Goal: Transaction & Acquisition: Purchase product/service

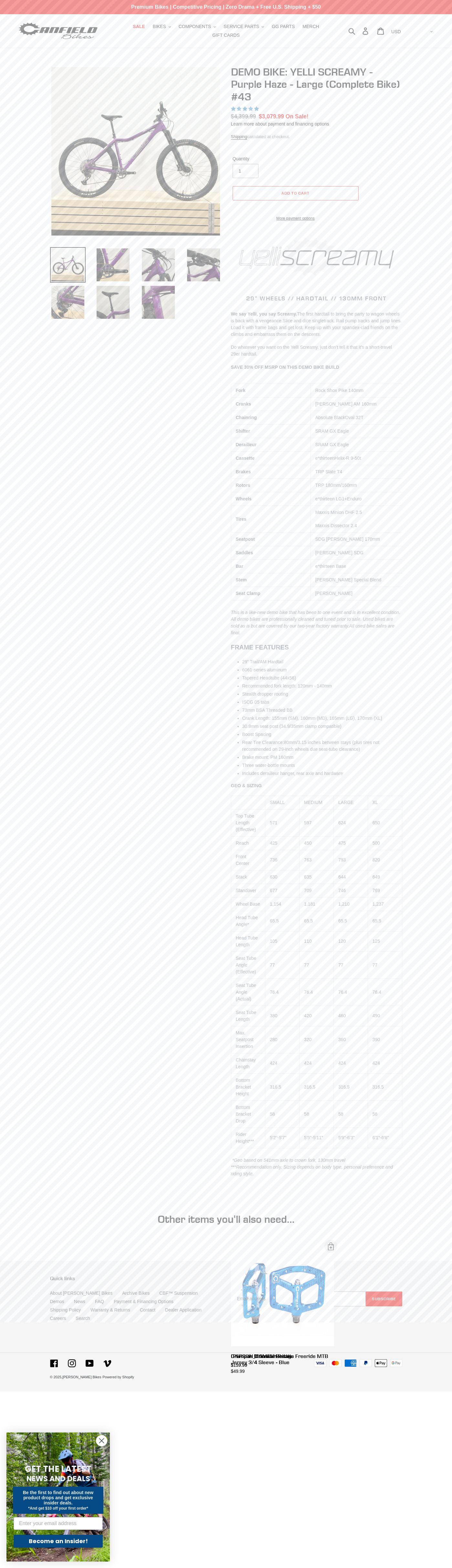
click at [239, 109] on span "5.00 stars" at bounding box center [240, 108] width 6 height 4
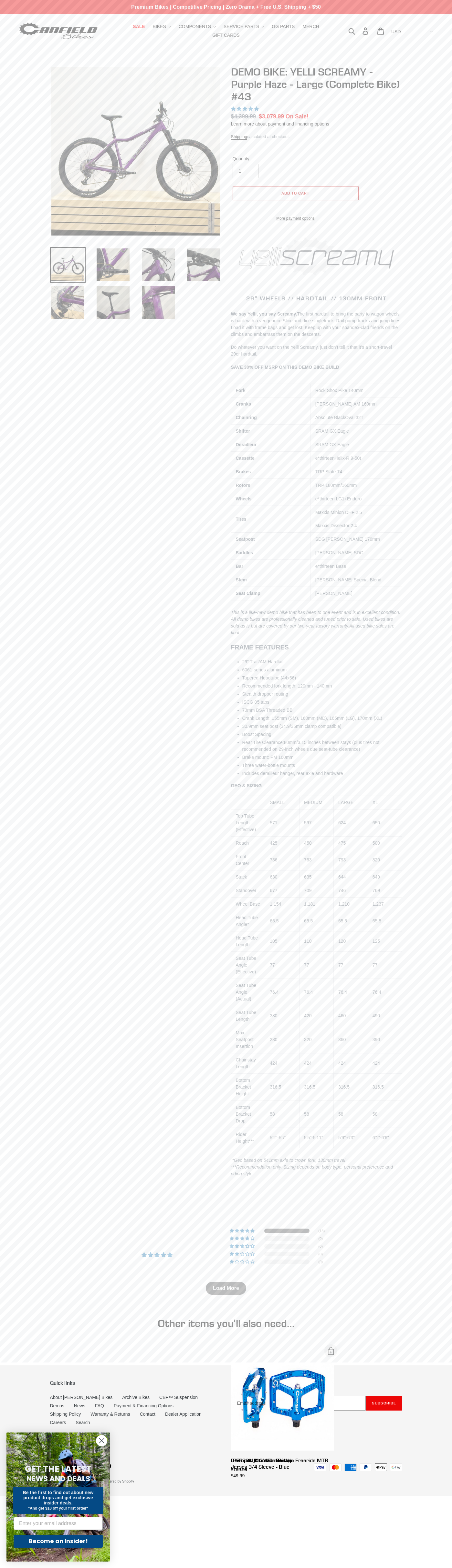
click at [295, 193] on span "Add to cart" at bounding box center [295, 193] width 28 height 5
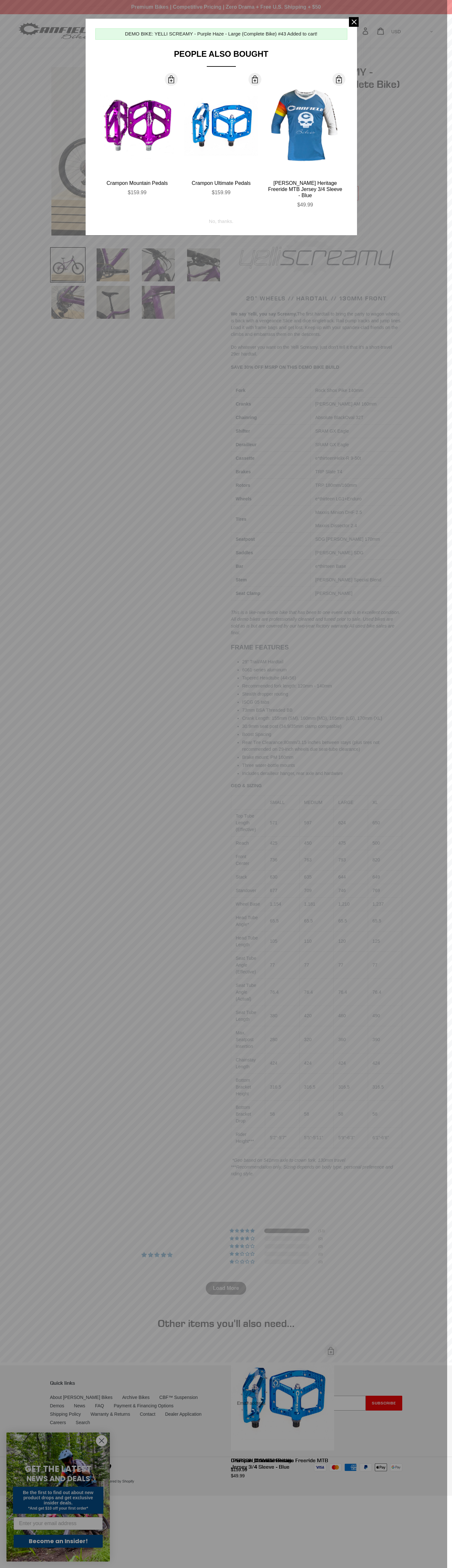
click at [171, 79] on span at bounding box center [171, 79] width 8 height 8
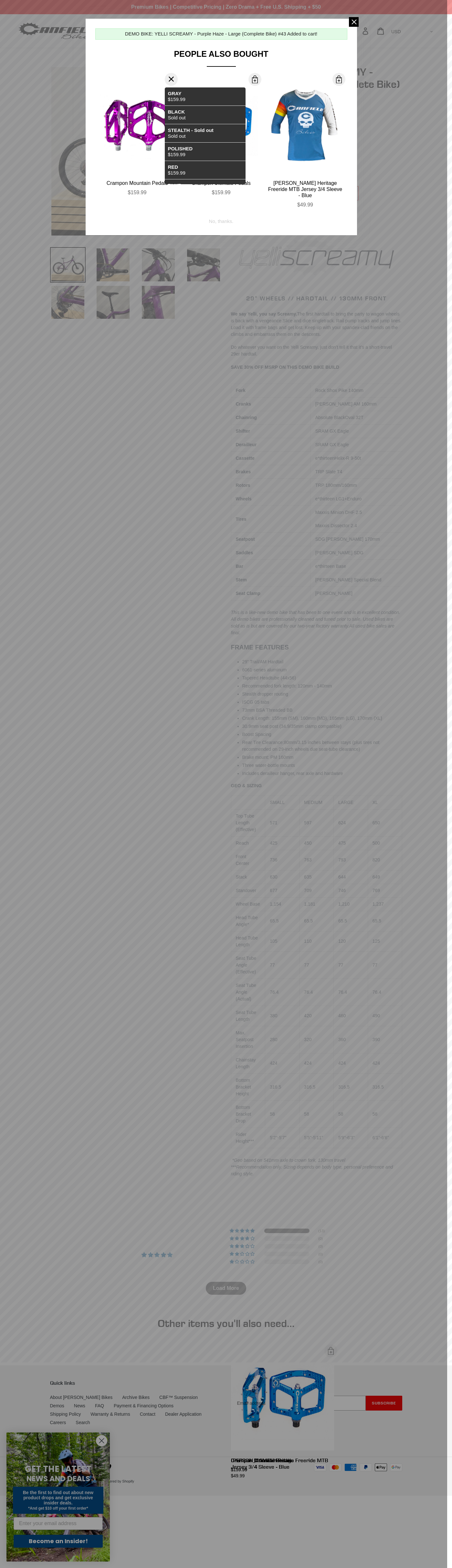
click at [221, 213] on div "No, thanks." at bounding box center [221, 219] width 24 height 12
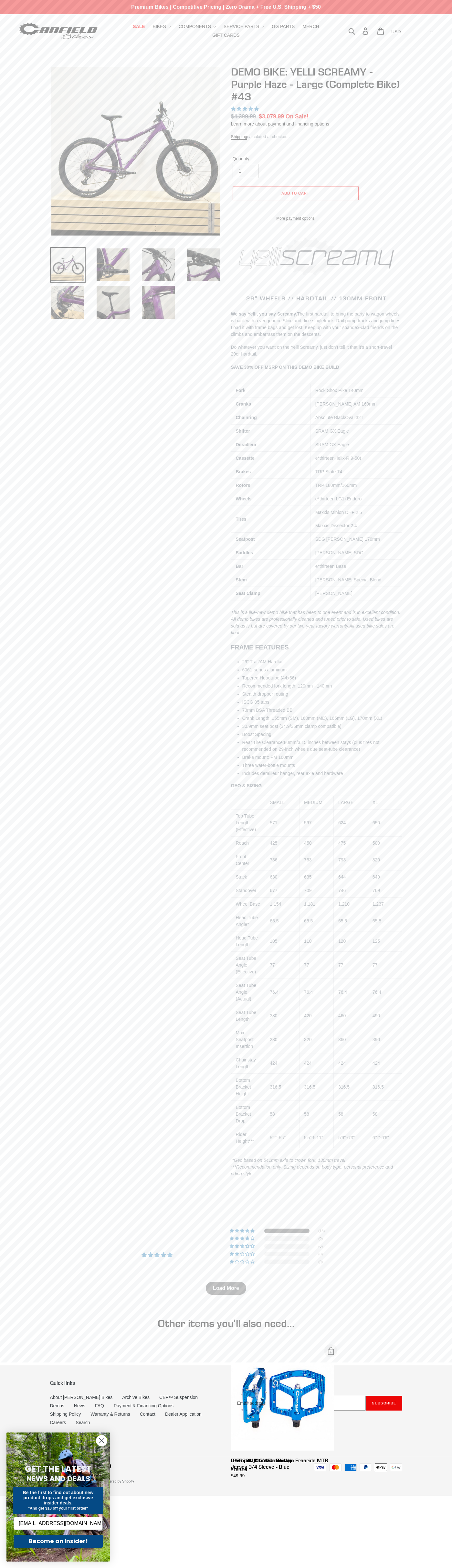
scroll to position [0, 4]
type input "johnsmith005@storebotmail.joonix.net"
click at [62, 4] on p "Premium Bikes | Competitive Pricing | Zero Drama + Free U.S. Shipping + $50" at bounding box center [226, 7] width 452 height 14
click at [422, 929] on div "Previous slide" at bounding box center [226, 634] width 452 height 1138
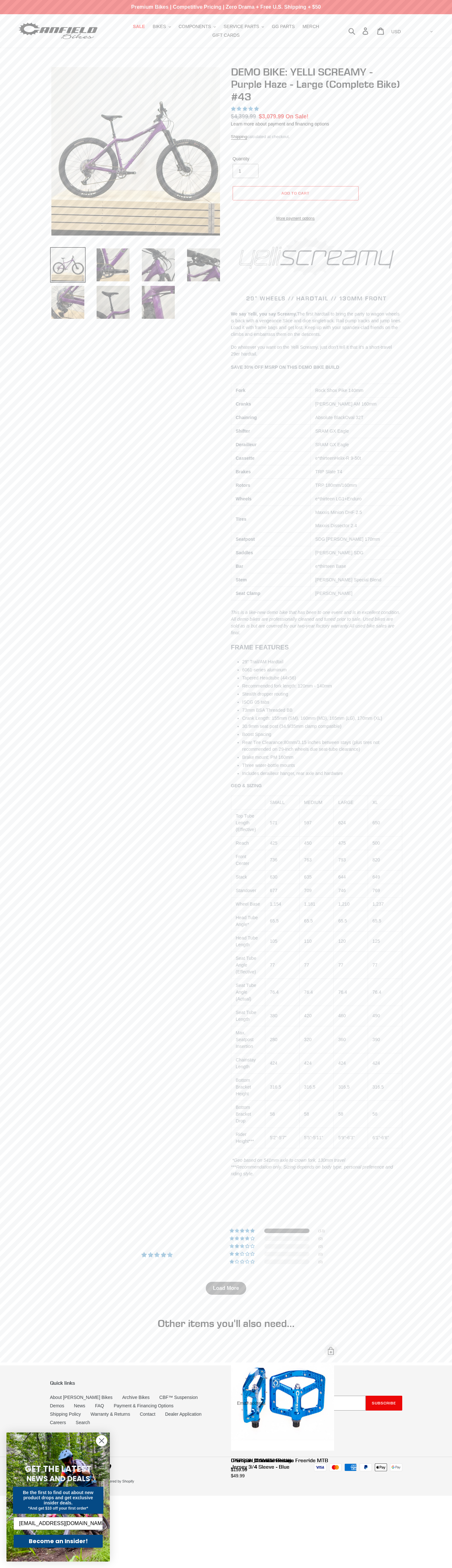
click at [65, 1496] on html "DEMO BIKE: YELLI SCREAMY - Purple Haze - Large (Complete Bike) #43 – Canfield B…" at bounding box center [226, 747] width 452 height 1496
click at [17, 1091] on div "Previous slide" at bounding box center [226, 634] width 452 height 1138
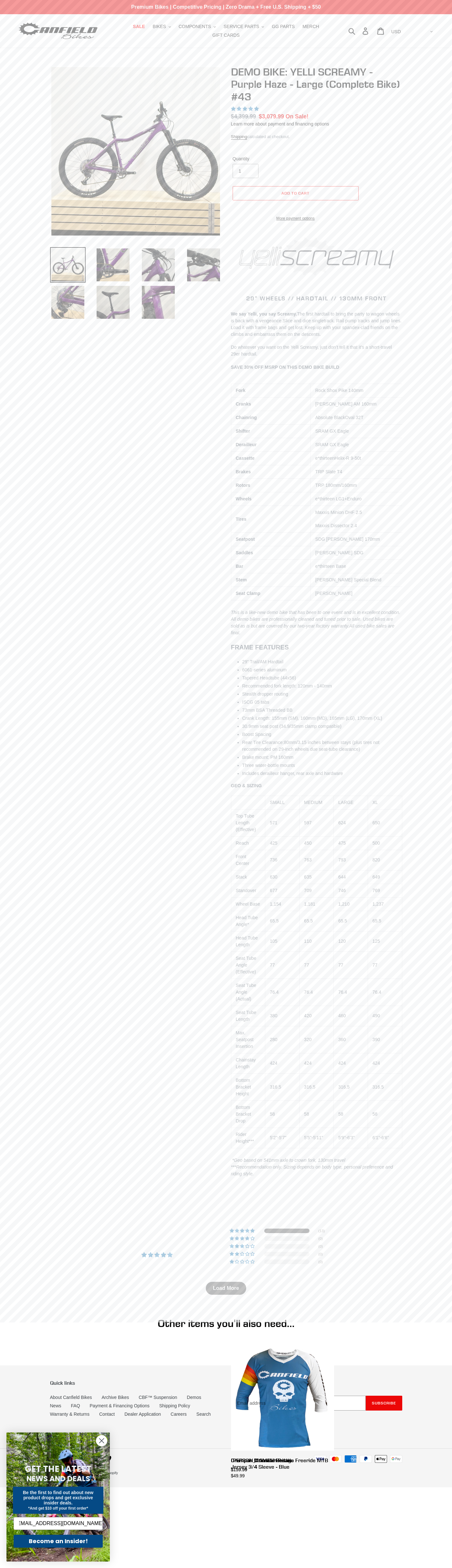
scroll to position [0, 4]
type input "johnsmith005@storebotmail.joonix.net"
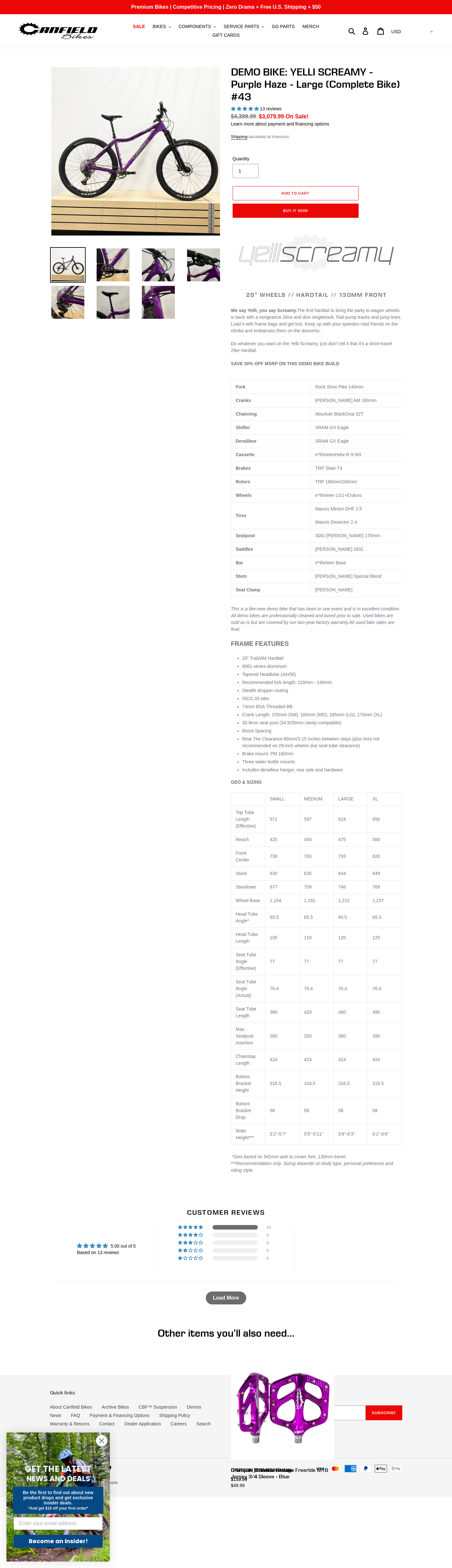
select select "highest-rating"
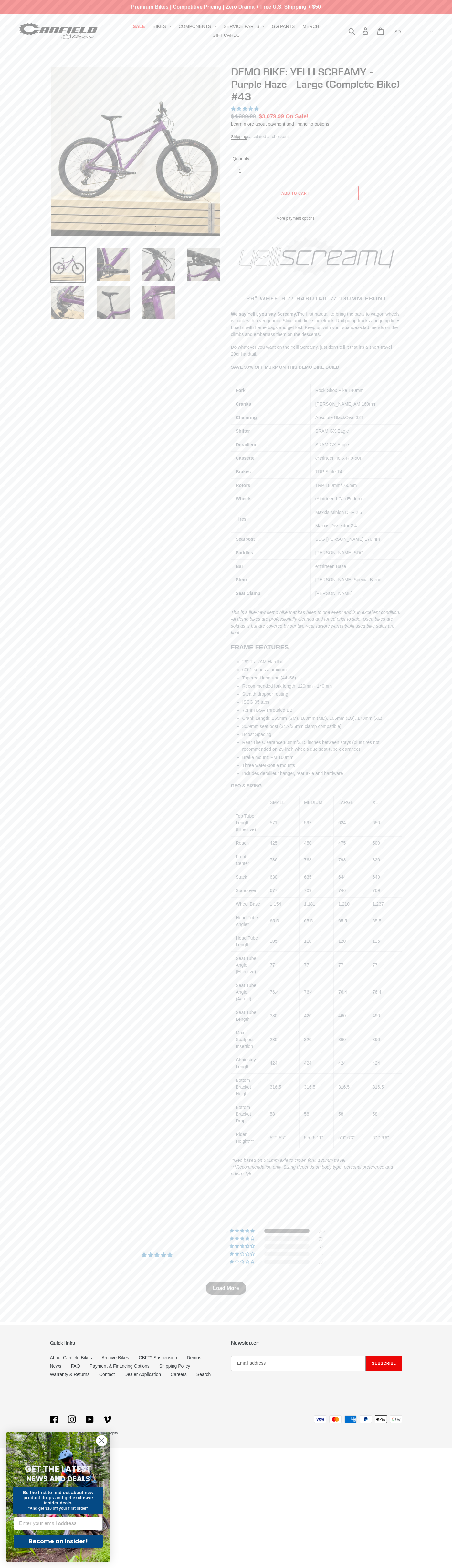
click at [102, 1441] on icon "Close dialog" at bounding box center [101, 1440] width 4 height 4
